Goal: Information Seeking & Learning: Learn about a topic

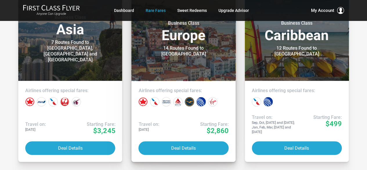
scroll to position [116, 0]
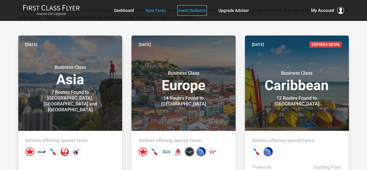
click at [187, 10] on link "Sweet Redeems" at bounding box center [192, 10] width 30 height 10
